Goal: Transaction & Acquisition: Purchase product/service

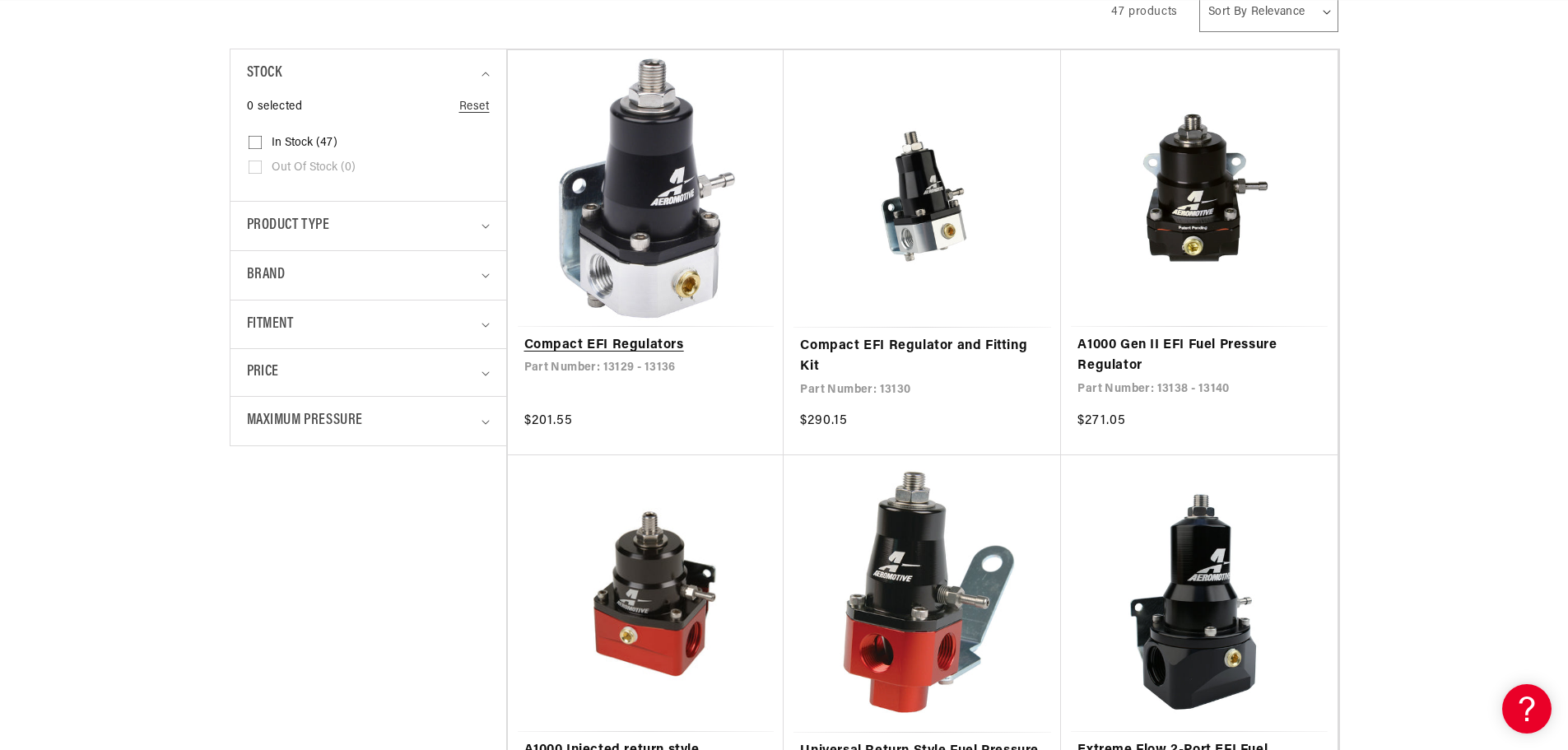
scroll to position [412, 0]
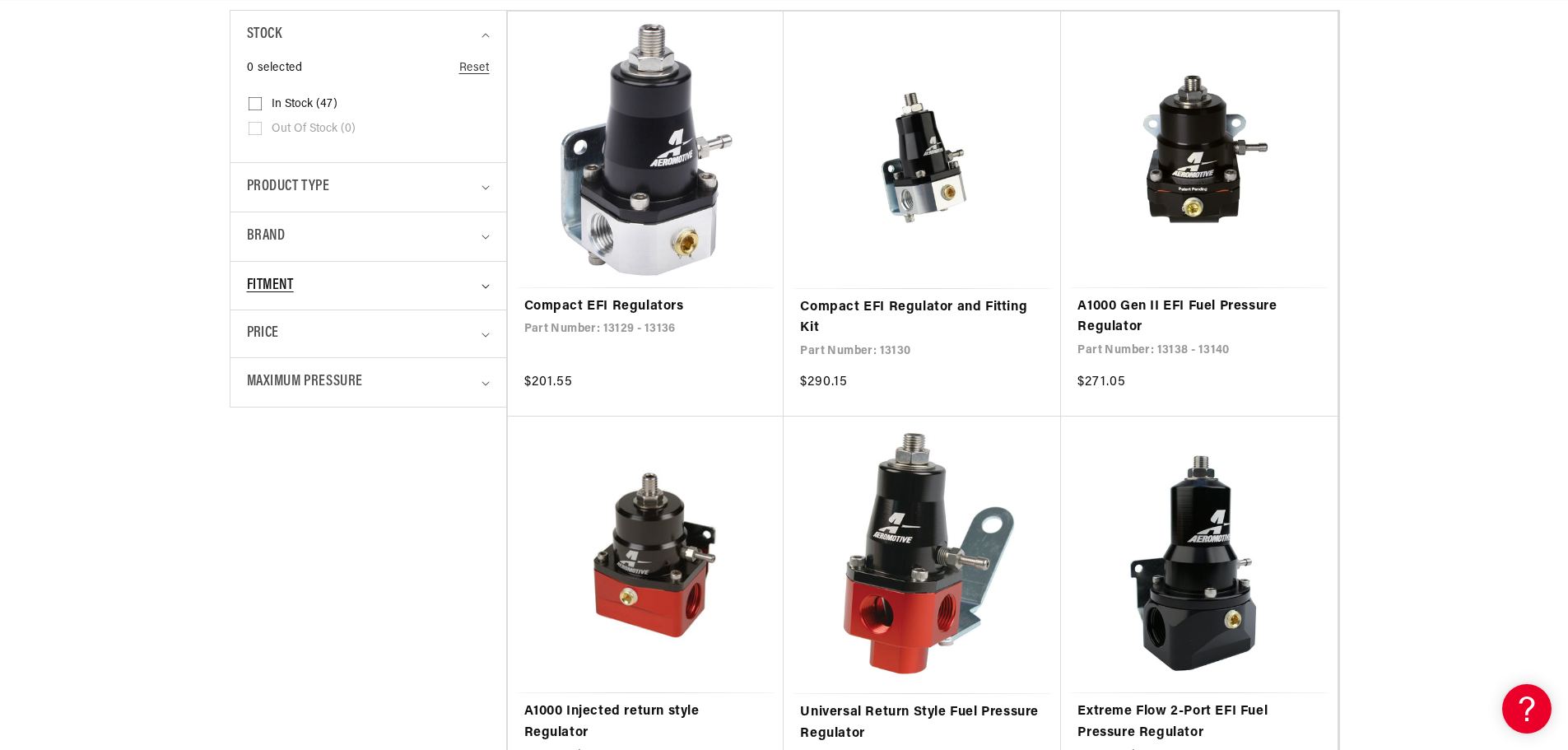
click at [480, 296] on summary "Fitment" at bounding box center [368, 285] width 243 height 48
click at [388, 380] on label "Vehicle Specific (5) Vehicle Specific (5 products)" at bounding box center [363, 380] width 230 height 25
click at [261, 380] on input "Vehicle Specific (5) Vehicle Specific (5 products)" at bounding box center [255, 382] width 13 height 13
checkbox input "true"
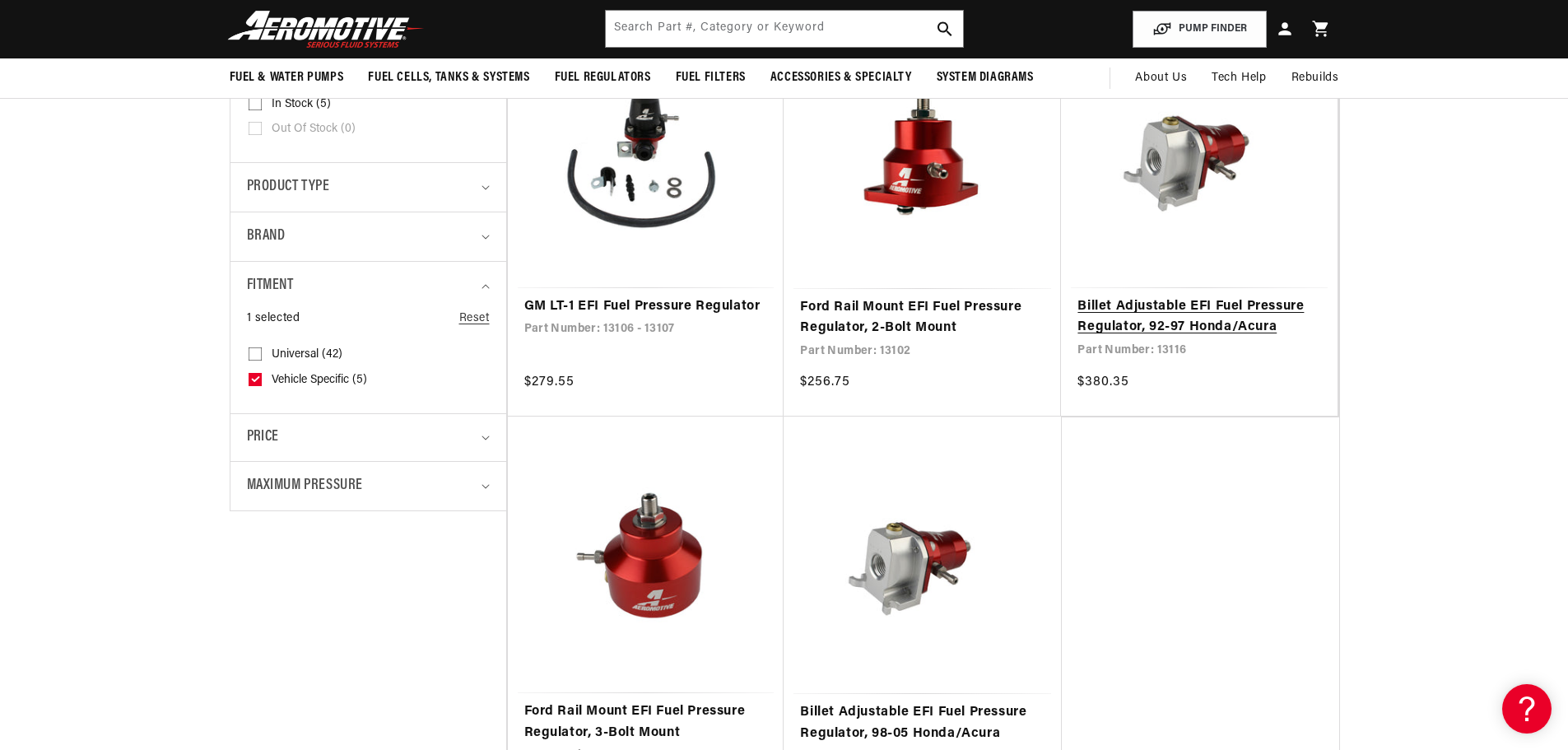
scroll to position [0, 2088]
click at [1203, 296] on link "Billet Adjustable EFI Fuel Pressure Regulator, 92-97 Honda/Acura" at bounding box center [1199, 317] width 244 height 42
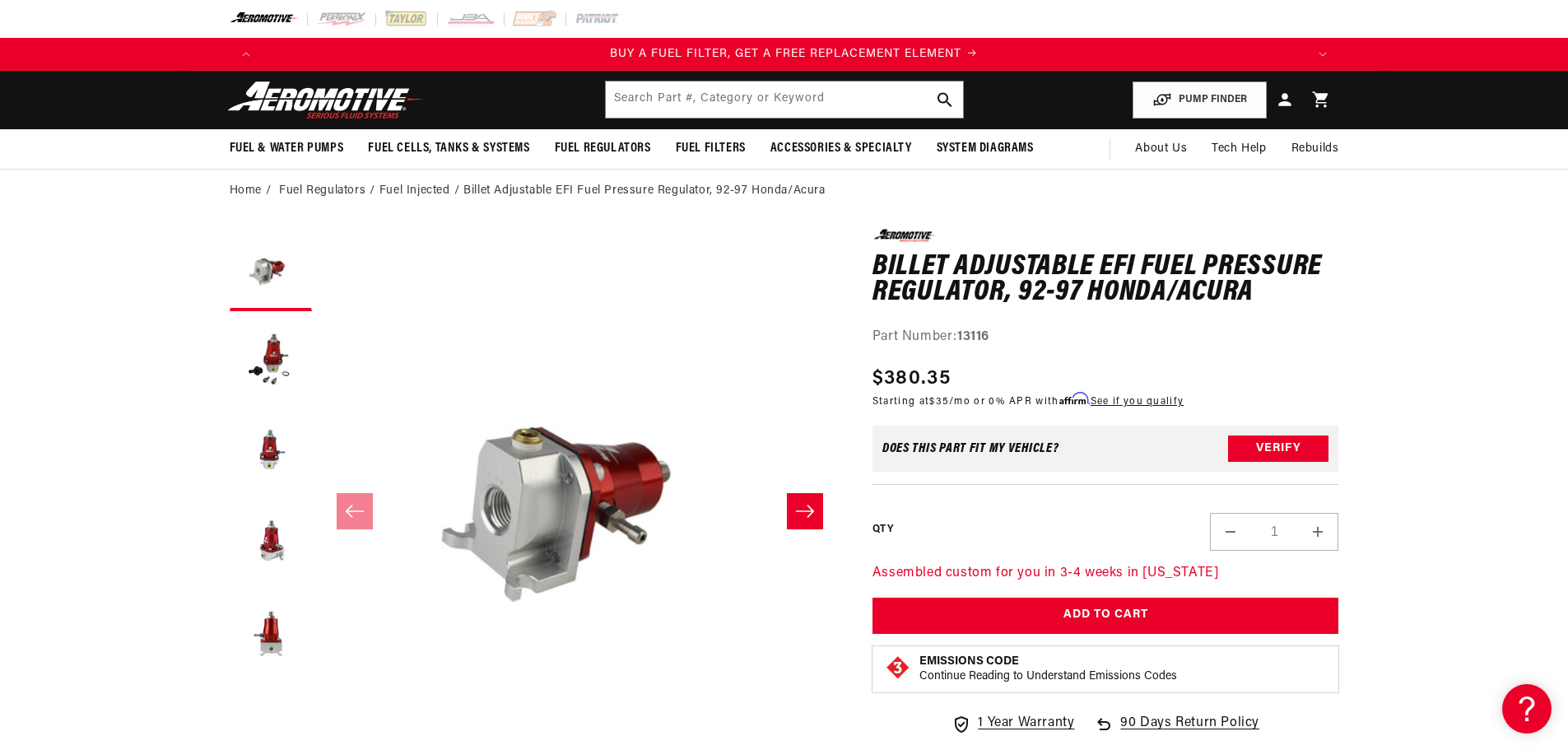
scroll to position [0, 1044]
click at [801, 512] on icon "Slide right" at bounding box center [805, 511] width 20 height 17
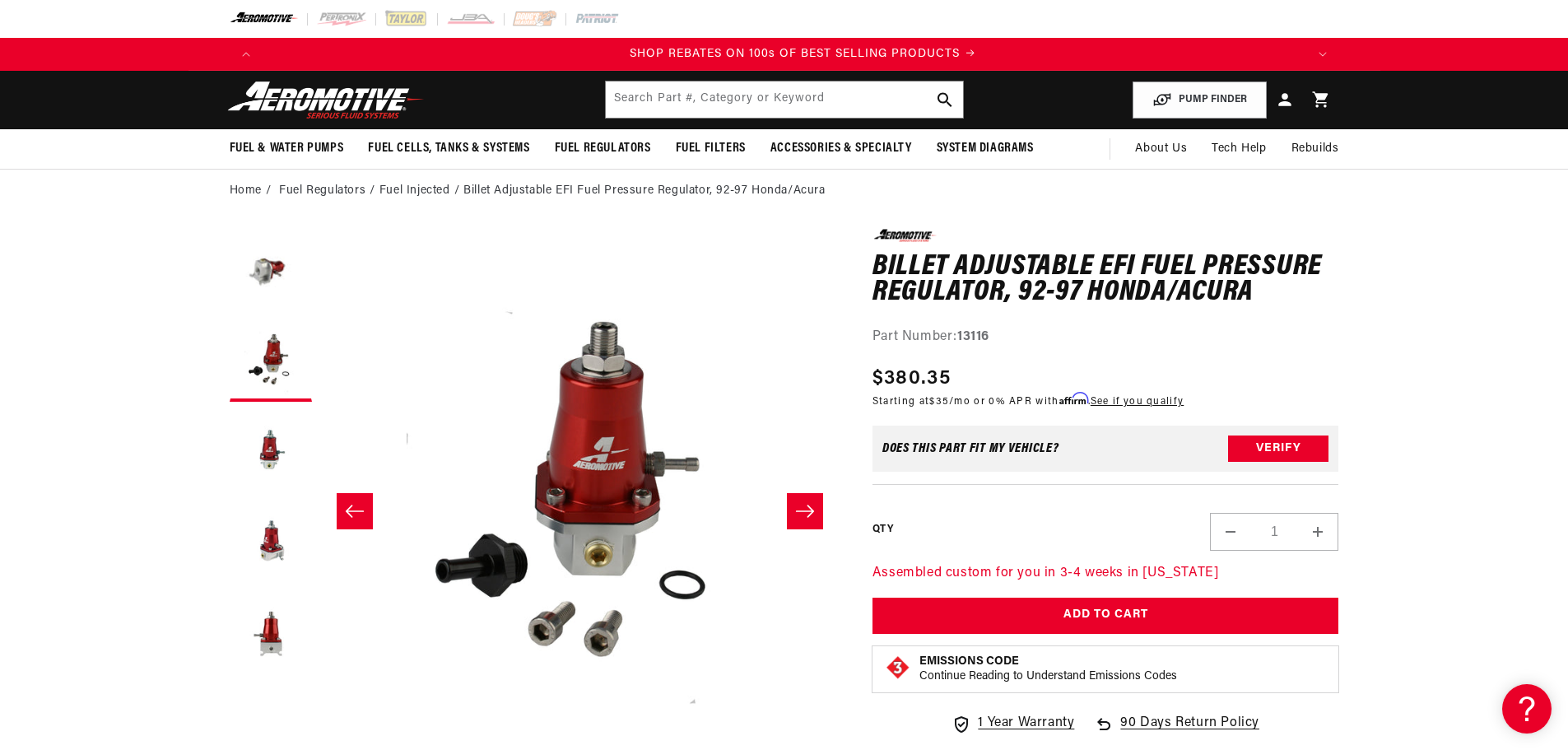
scroll to position [0, 2088]
click at [801, 512] on icon "Slide right" at bounding box center [805, 511] width 20 height 17
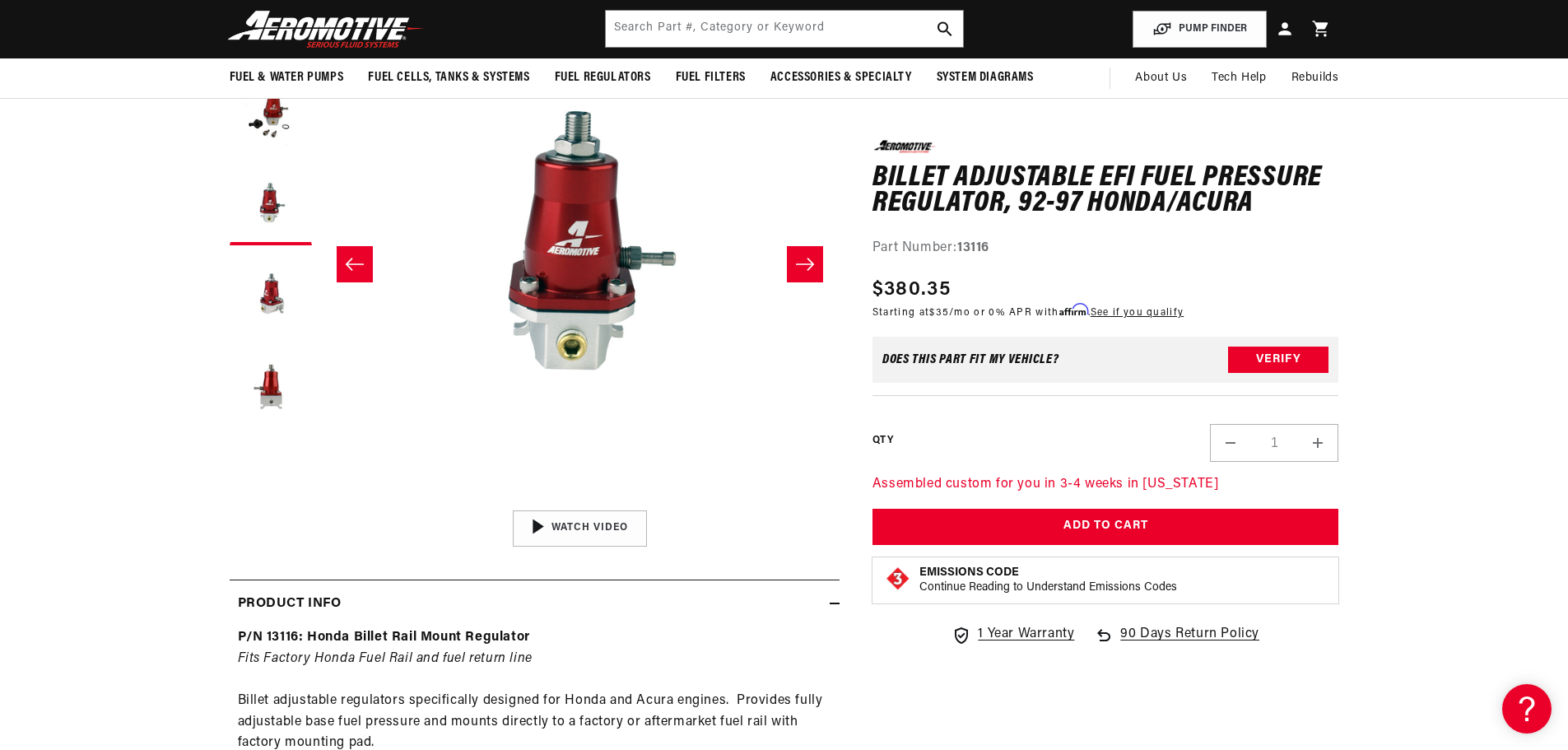
scroll to position [82, 0]
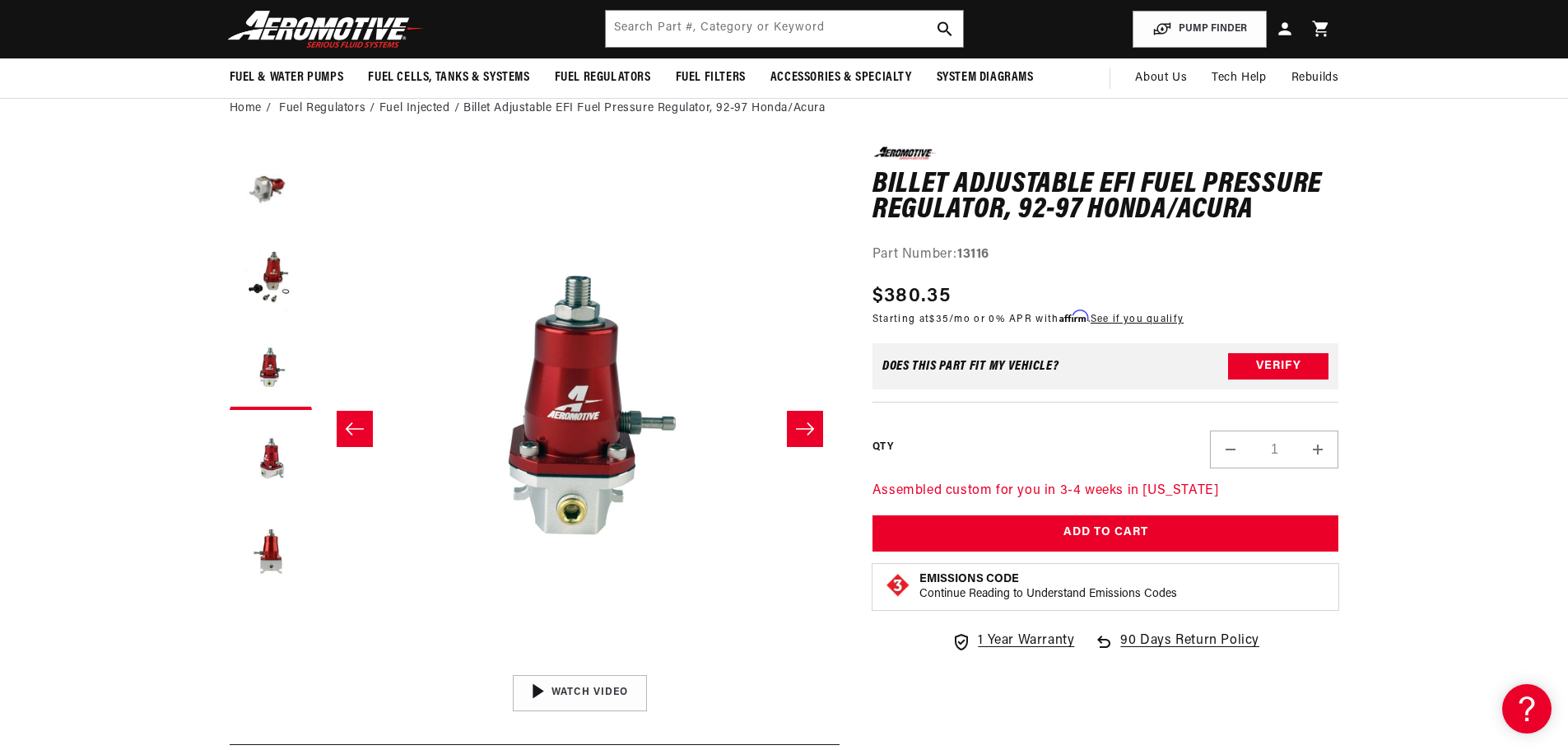
click at [790, 427] on button "Slide right" at bounding box center [805, 428] width 37 height 37
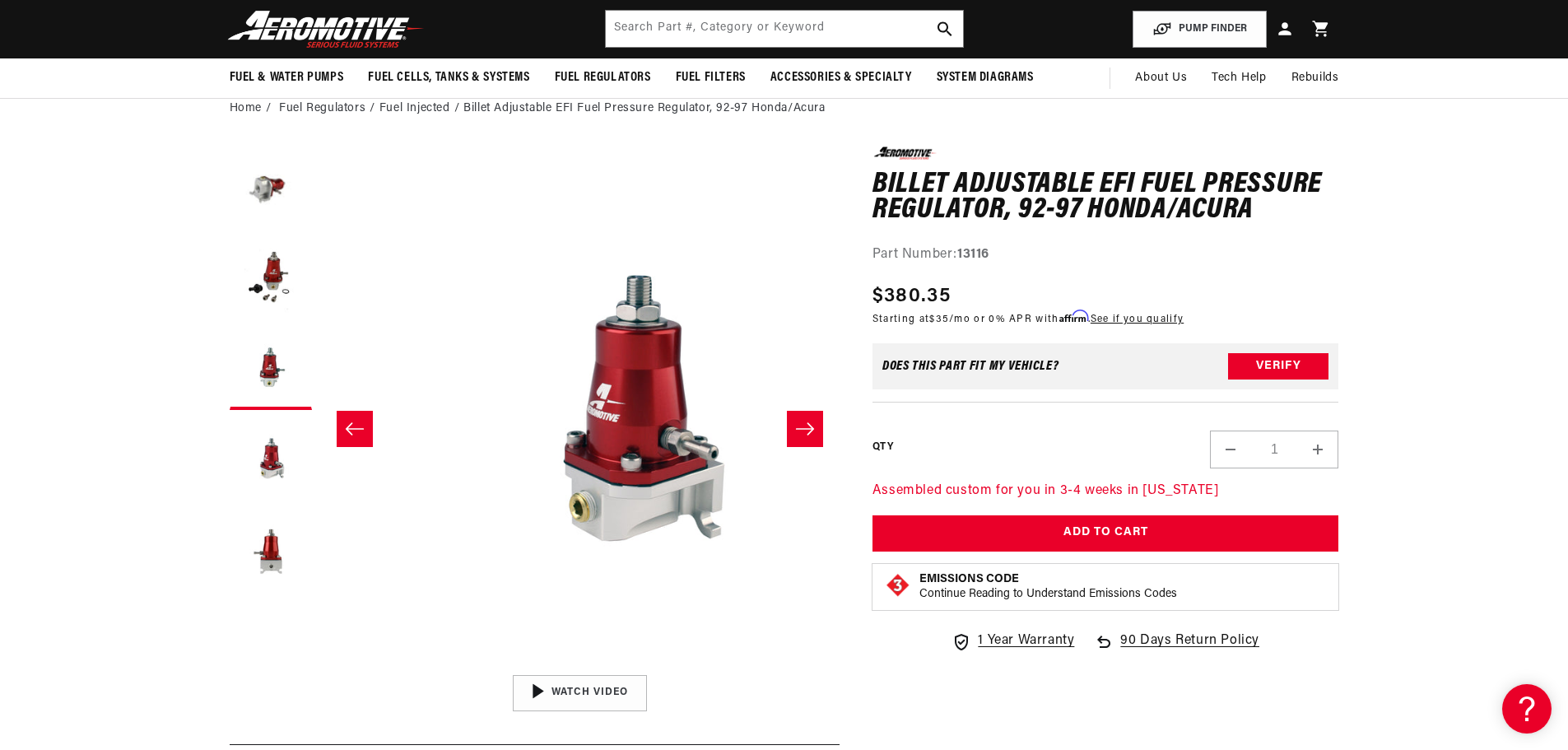
scroll to position [0, 0]
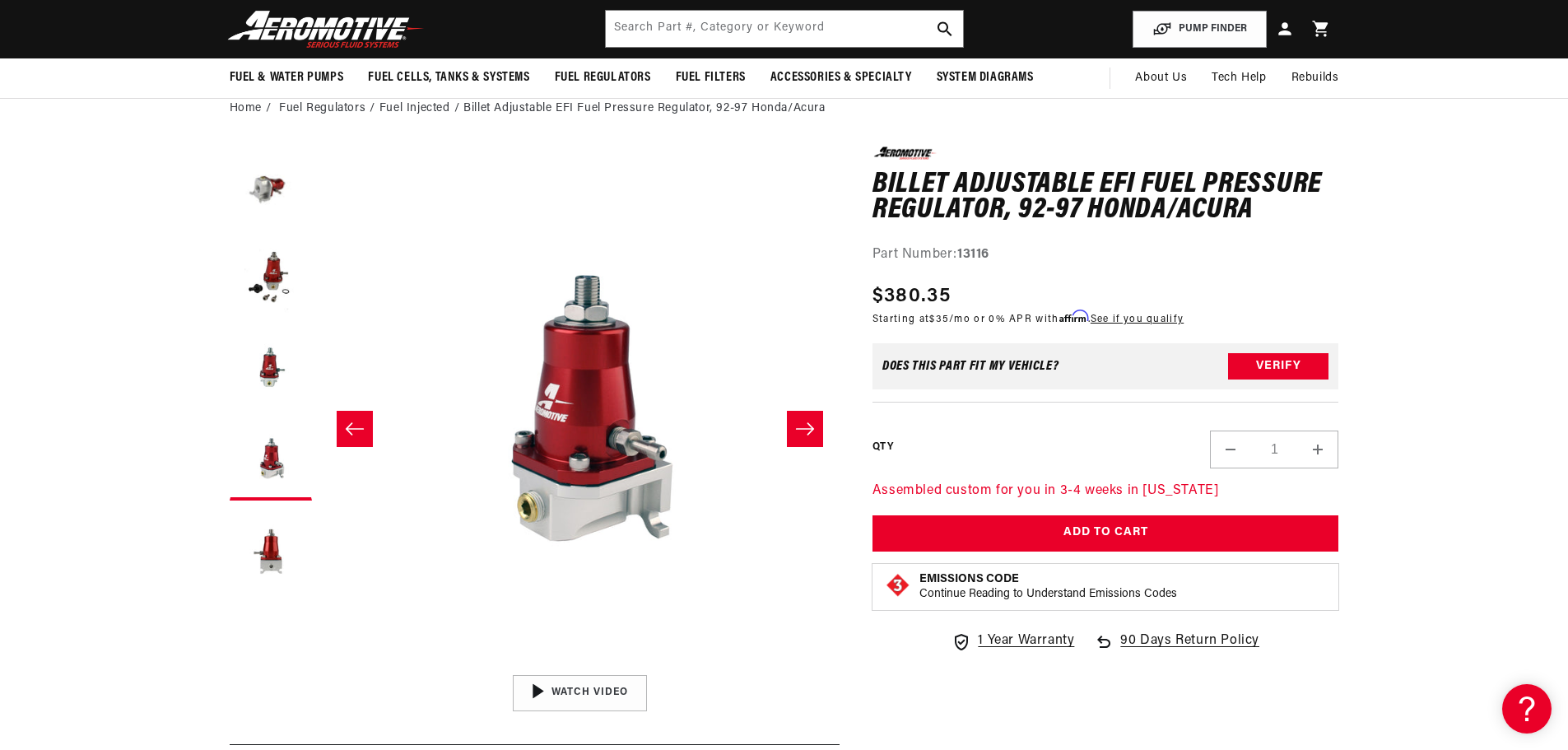
click at [321, 667] on button "Open media 4 in modal" at bounding box center [321, 667] width 0 height 0
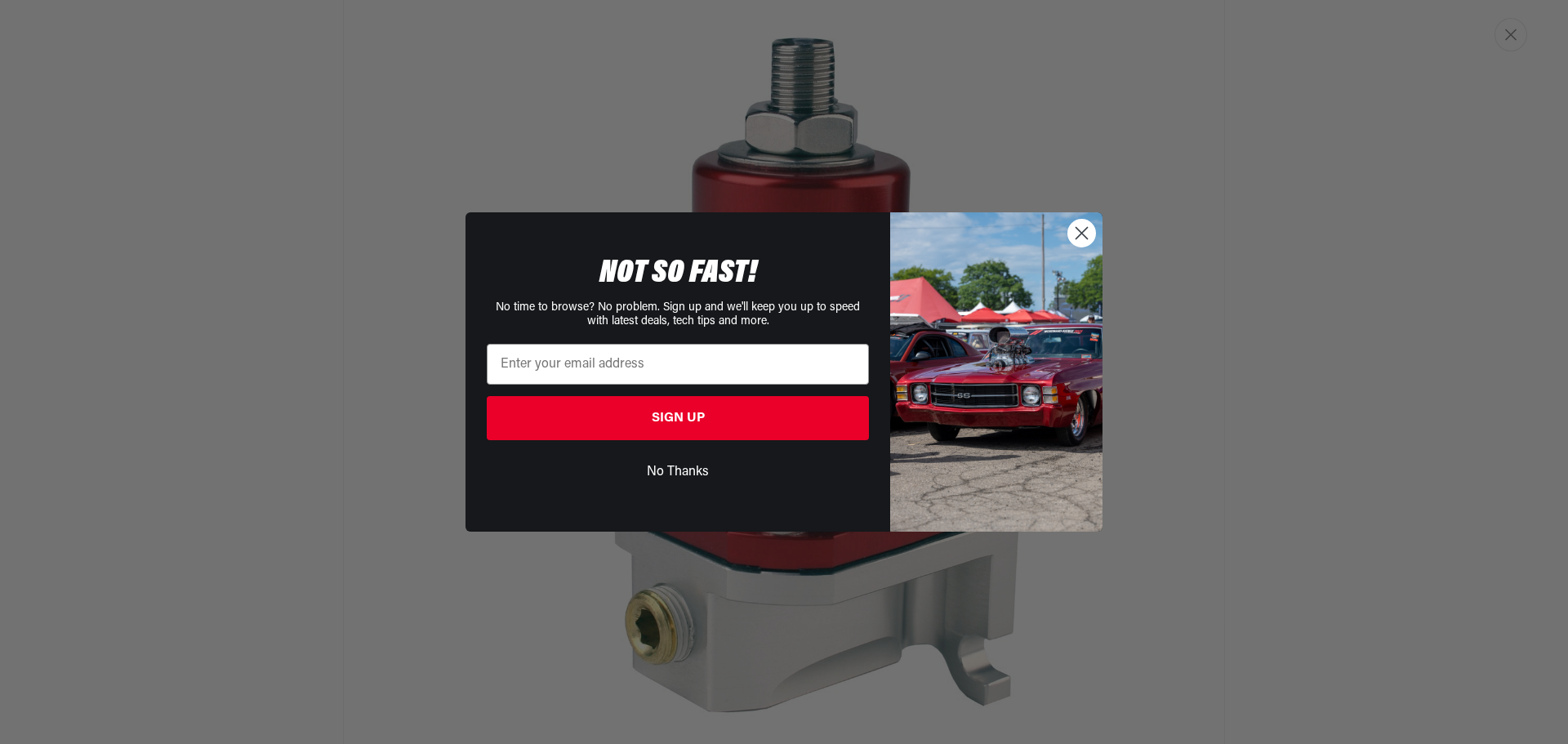
scroll to position [0, 3106]
click at [1072, 231] on circle "Close dialog" at bounding box center [1082, 233] width 27 height 27
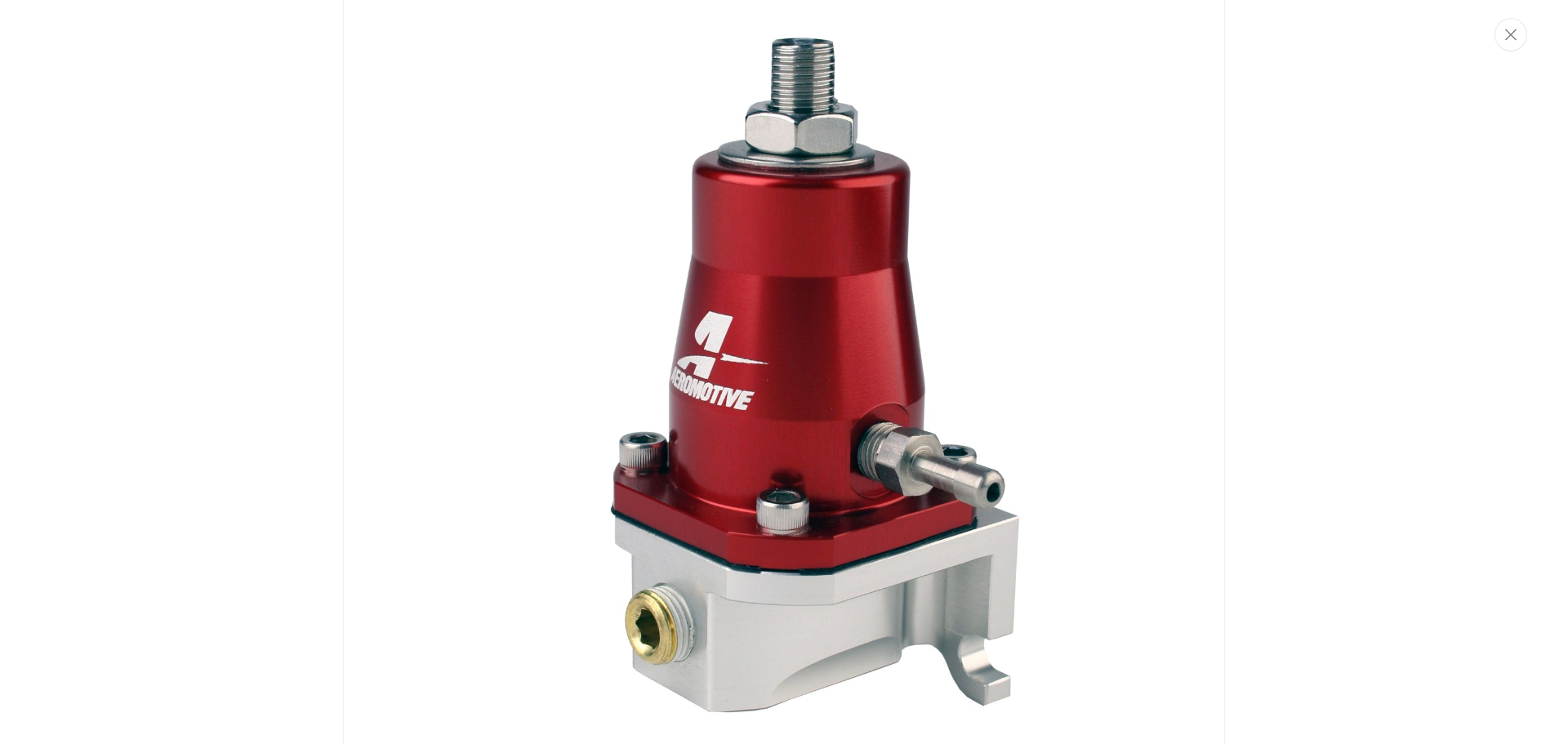
scroll to position [0, 2071]
click at [1512, 27] on button "Close" at bounding box center [1510, 34] width 32 height 33
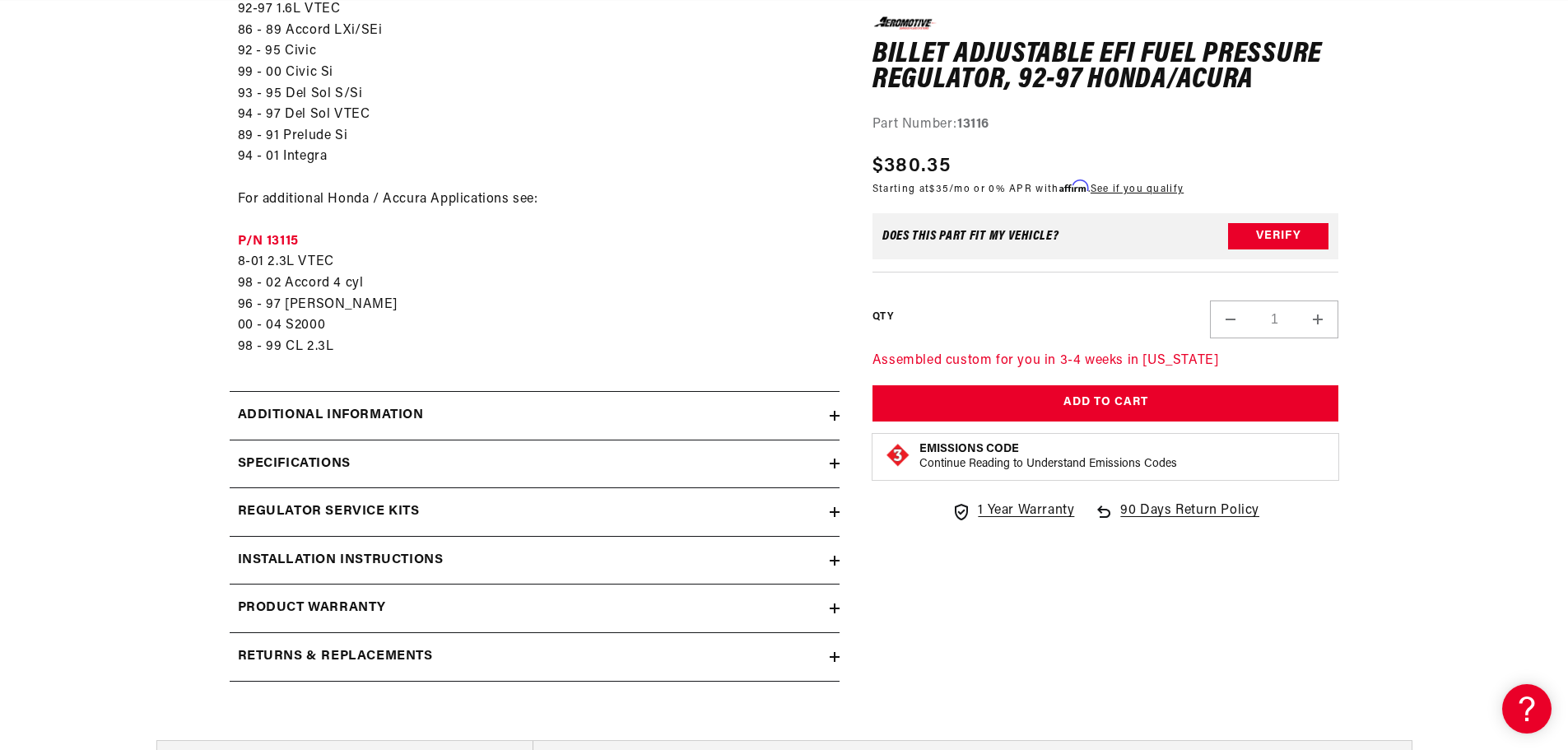
click at [560, 478] on summary "Specifications" at bounding box center [535, 464] width 610 height 47
